Goal: Information Seeking & Learning: Compare options

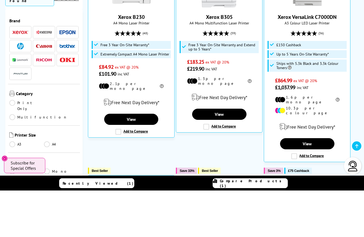
click at [12, 147] on link "Print Only" at bounding box center [26, 153] width 35 height 12
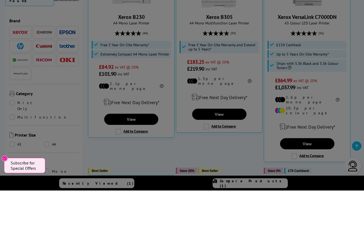
scroll to position [157, 0]
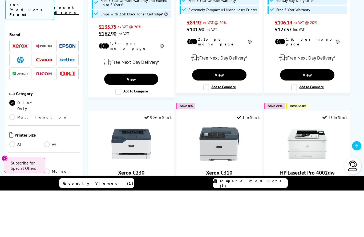
click at [50, 188] on link "A4" at bounding box center [61, 191] width 35 height 6
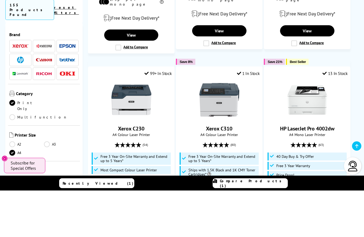
scroll to position [202, 0]
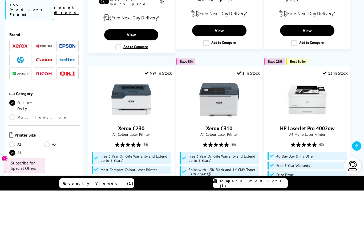
click at [14, 208] on div "Colour or Mono Colour Mono" at bounding box center [44, 221] width 72 height 27
click at [16, 224] on link "Colour" at bounding box center [26, 227] width 35 height 6
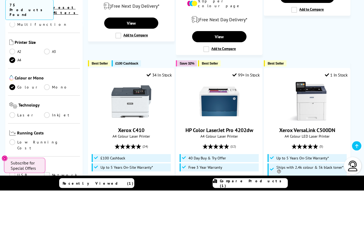
scroll to position [94, 0]
click at [15, 158] on link "Laser" at bounding box center [26, 161] width 35 height 6
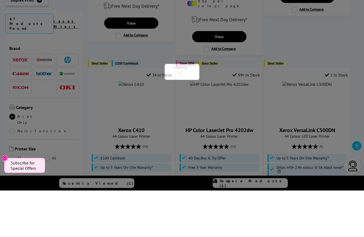
scroll to position [94, 0]
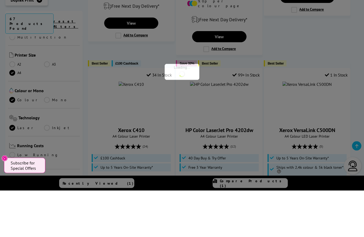
click at [13, 162] on img at bounding box center [13, 165] width 8 height 6
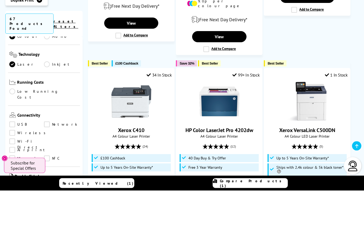
scroll to position [158, 0]
click at [15, 177] on link "Wireless" at bounding box center [28, 180] width 39 height 6
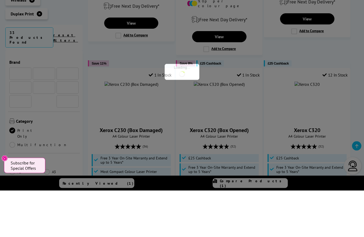
scroll to position [158, 0]
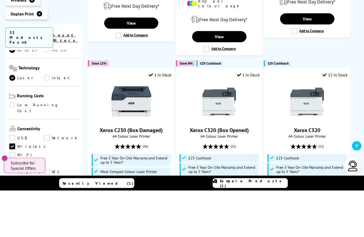
click at [14, 208] on link "Airprint" at bounding box center [28, 211] width 38 height 6
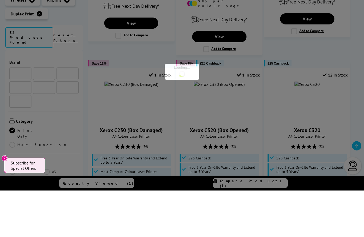
scroll to position [158, 0]
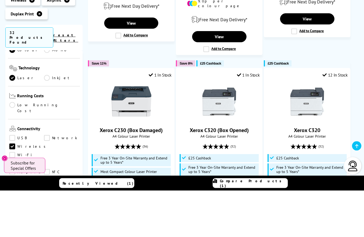
click at [44, 199] on link "Wi-Fi Direct" at bounding box center [26, 202] width 35 height 6
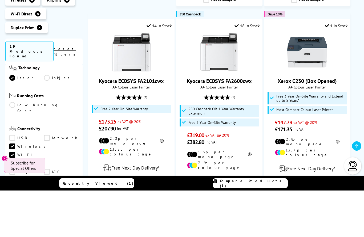
scroll to position [528, 0]
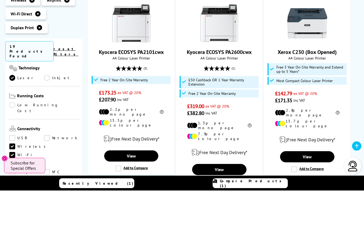
click at [7, 202] on button "Close" at bounding box center [5, 205] width 6 height 6
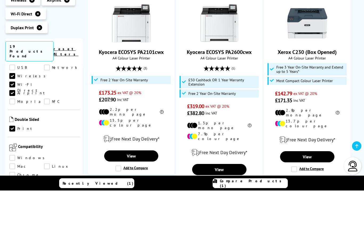
scroll to position [233, 0]
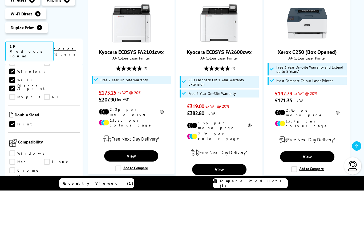
click at [14, 198] on link "Windows" at bounding box center [28, 201] width 38 height 6
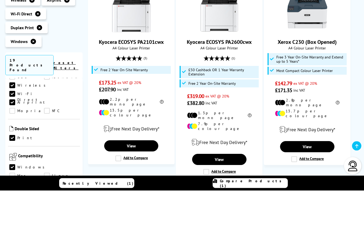
scroll to position [246, 0]
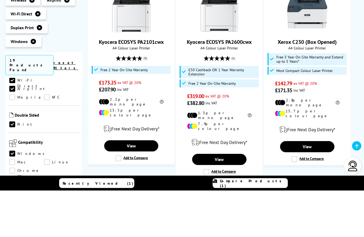
click at [44, 206] on link "Mac" at bounding box center [26, 209] width 35 height 6
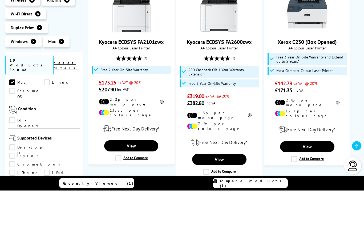
scroll to position [327, 0]
click at [14, 191] on link "Desktop PC" at bounding box center [26, 194] width 35 height 6
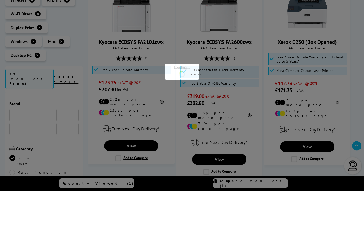
scroll to position [327, 0]
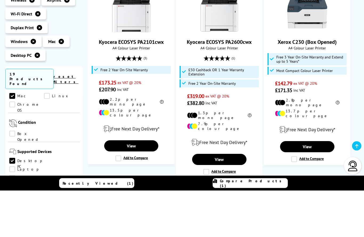
click at [44, 231] on link "iPhone" at bounding box center [26, 234] width 35 height 6
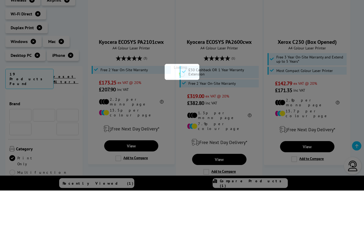
scroll to position [327, 0]
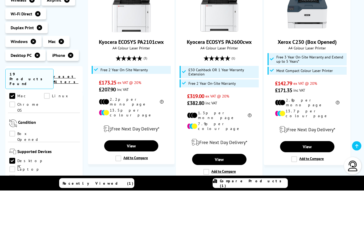
click at [44, 213] on link "Laptop" at bounding box center [26, 216] width 35 height 6
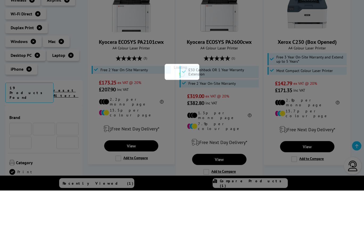
scroll to position [327, 0]
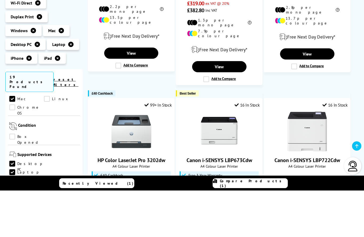
scroll to position [644, 0]
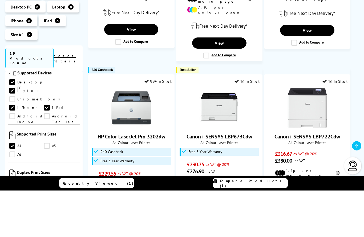
scroll to position [385, 0]
click at [13, 228] on link "A4" at bounding box center [26, 231] width 35 height 6
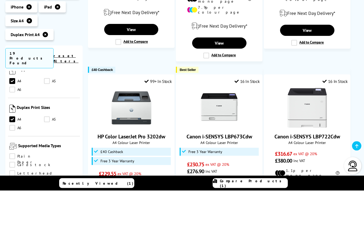
scroll to position [450, 0]
click at [15, 200] on link "Plain Paper" at bounding box center [26, 203] width 35 height 6
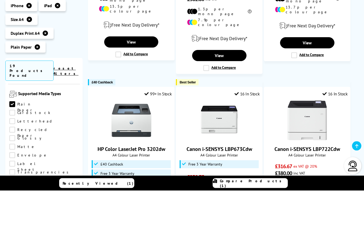
scroll to position [515, 0]
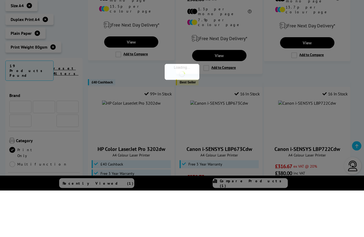
scroll to position [515, 0]
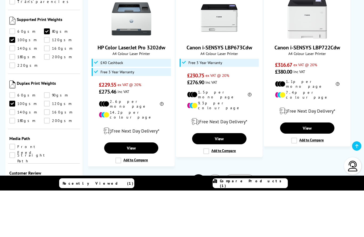
scroll to position [771, 0]
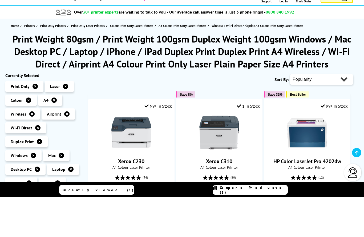
click at [342, 114] on select "Popularity Rating Price - Low to High Price - High to Low Running Costs - Low t…" at bounding box center [321, 119] width 63 height 11
select select "Price Descending"
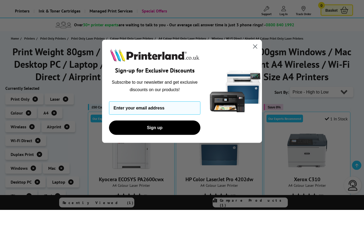
click at [256, 69] on circle "Close dialog" at bounding box center [254, 73] width 9 height 9
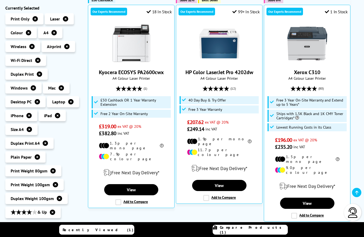
scroll to position [129, 0]
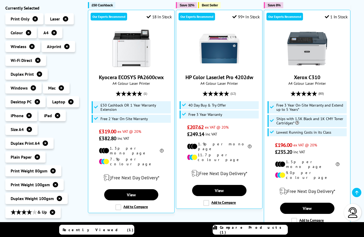
click at [151, 80] on link "Kyocera ECOSYS PA2600cwx" at bounding box center [131, 77] width 65 height 7
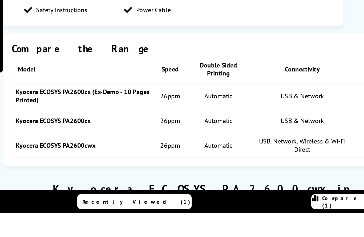
scroll to position [600, 0]
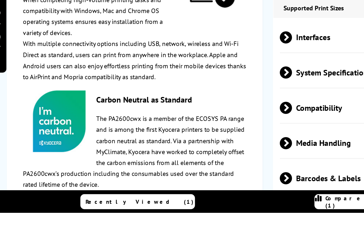
scroll to position [898, 0]
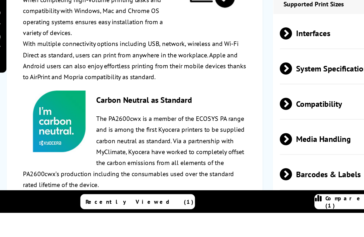
click at [201, 156] on span "Compatibility" at bounding box center [269, 166] width 159 height 20
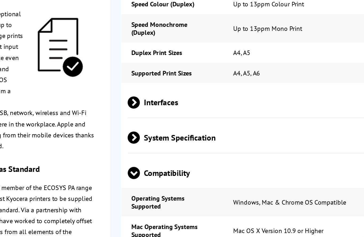
click at [190, 156] on span "Compatibility" at bounding box center [269, 166] width 159 height 20
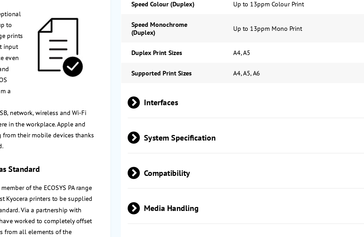
click at [190, 156] on span "Compatibility" at bounding box center [269, 166] width 159 height 20
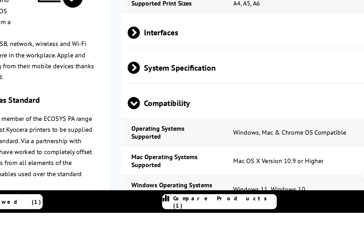
scroll to position [899, 0]
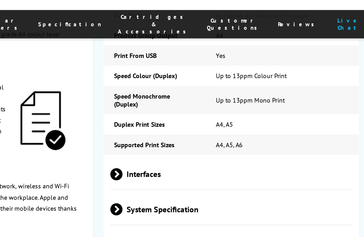
click at [190, 108] on span "Interfaces" at bounding box center [269, 118] width 159 height 20
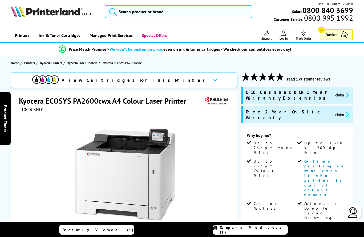
scroll to position [0, 0]
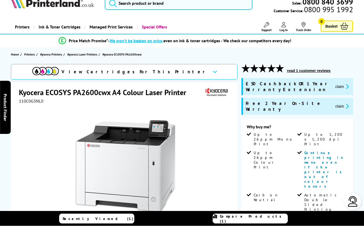
click at [170, 75] on div "View Cartridges For This Printer" at bounding box center [124, 82] width 226 height 15
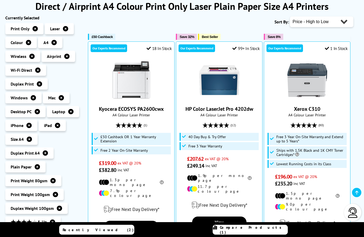
scroll to position [97, 0]
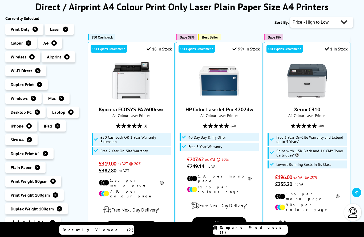
click at [243, 112] on link "HP Color LaserJet Pro 4202dw" at bounding box center [219, 109] width 68 height 7
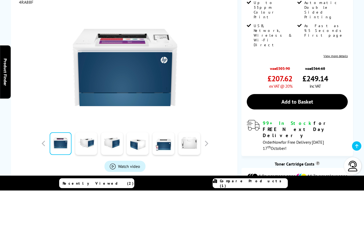
scroll to position [107, 0]
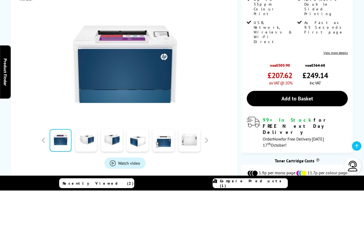
click at [180, 226] on button "In the Box" at bounding box center [158, 233] width 64 height 15
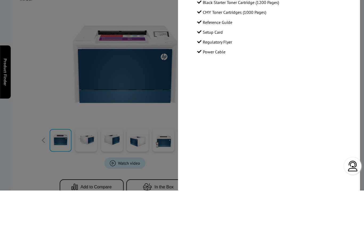
click at [51, 96] on div at bounding box center [182, 118] width 364 height 237
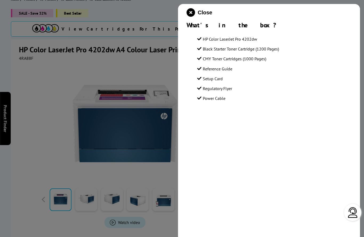
scroll to position [66, 0]
click at [194, 12] on icon "close modal" at bounding box center [190, 12] width 9 height 9
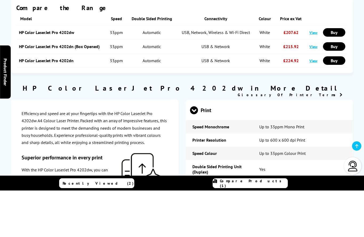
scroll to position [678, 0]
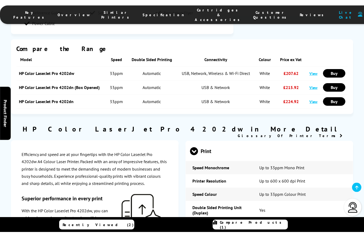
click at [314, 105] on link "View" at bounding box center [313, 107] width 8 height 5
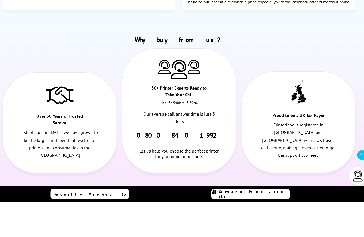
scroll to position [2694, 0]
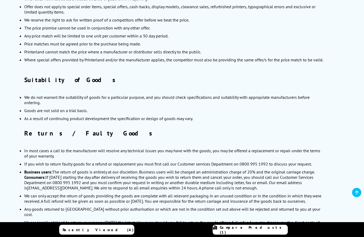
scroll to position [541, 0]
